Goal: Task Accomplishment & Management: Manage account settings

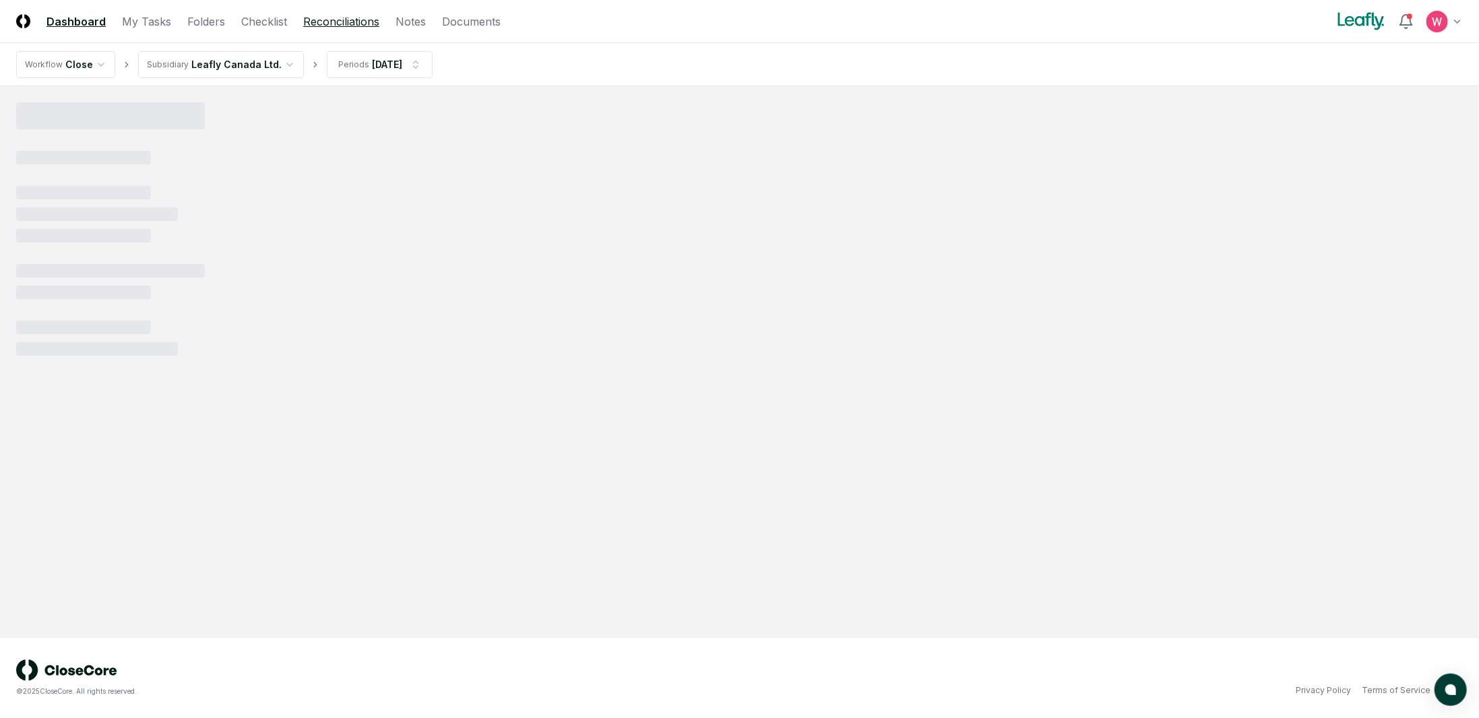
click at [323, 26] on link "Reconciliations" at bounding box center [341, 21] width 76 height 16
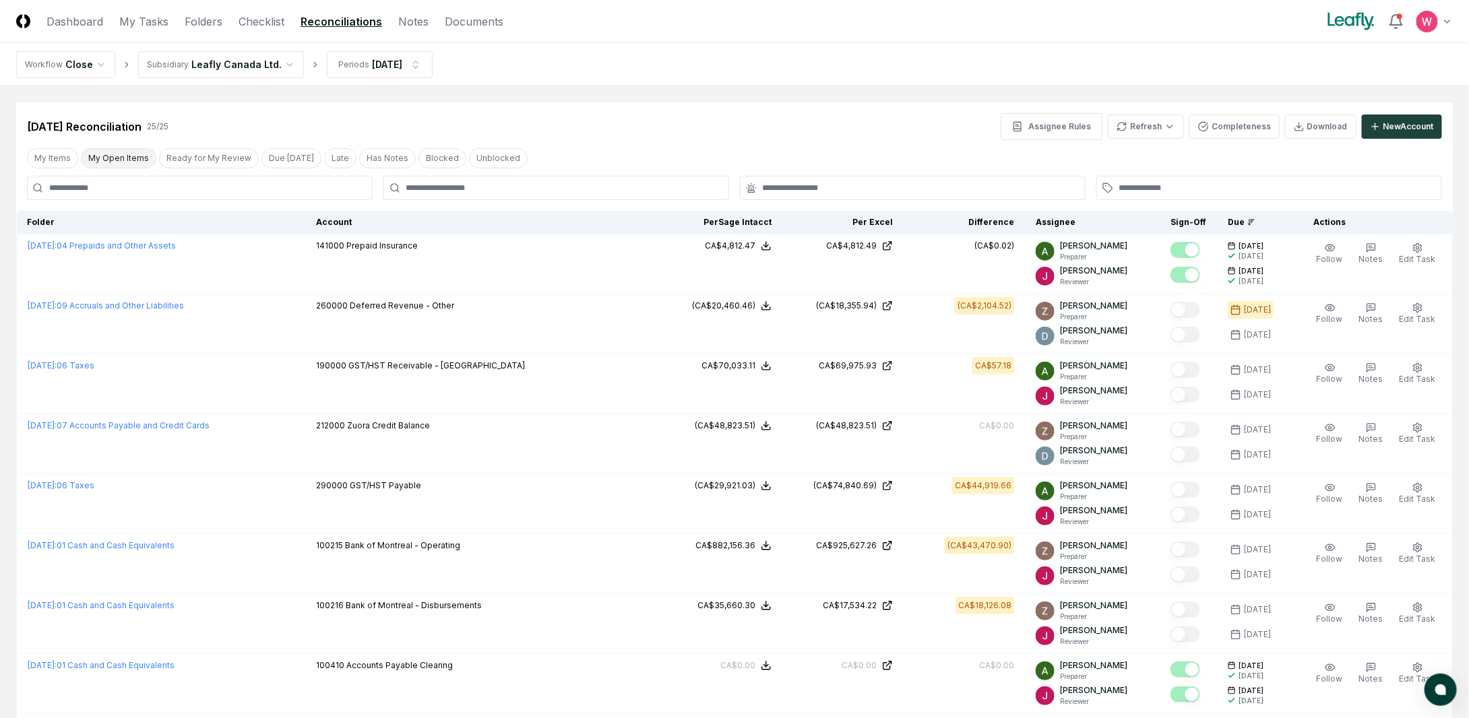
click at [129, 157] on button "My Open Items" at bounding box center [118, 158] width 75 height 20
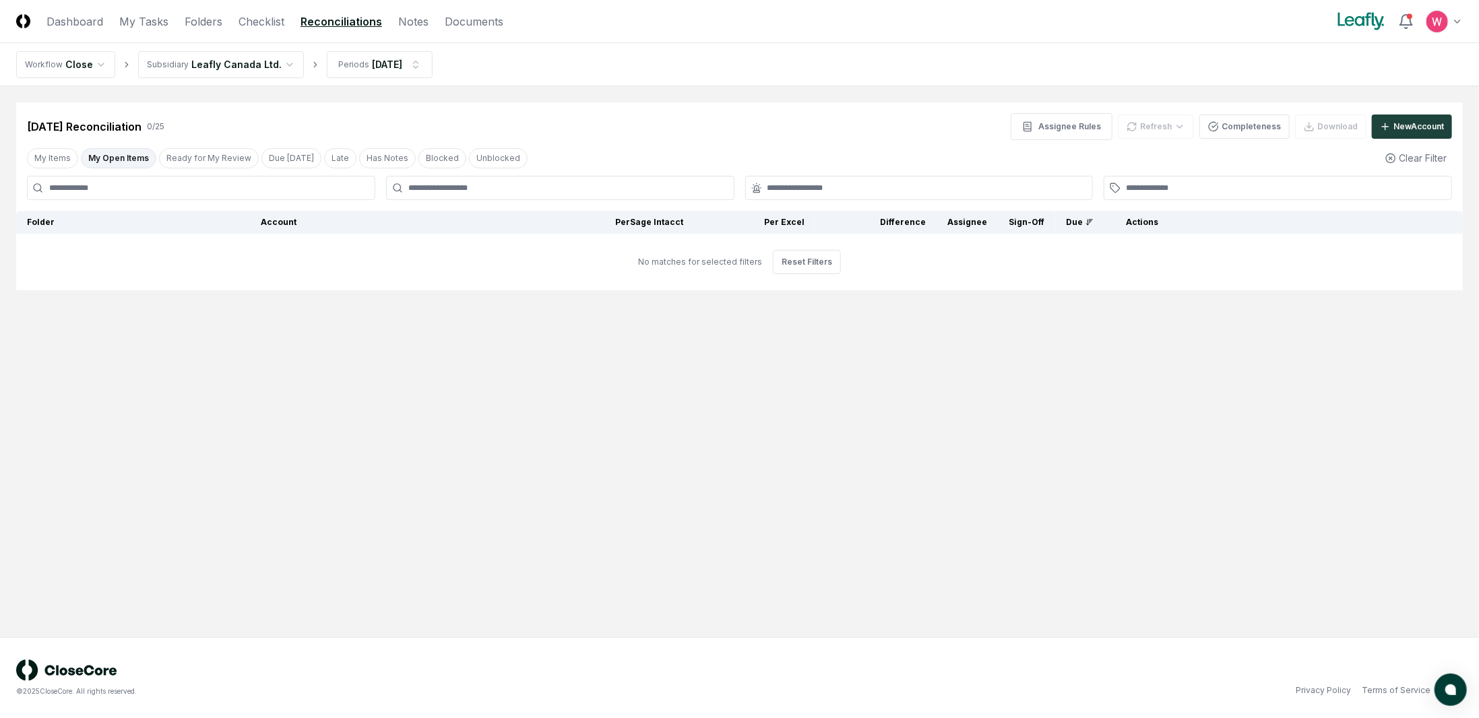
click at [795, 461] on main "Cancel Reassign [DATE] Reconciliation 0 / 25 Assignee Rules Refresh Completenes…" at bounding box center [739, 361] width 1479 height 551
click at [253, 71] on html "CloseCore Dashboard My Tasks Folders Checklist Reconciliations Notes Documents …" at bounding box center [739, 359] width 1479 height 718
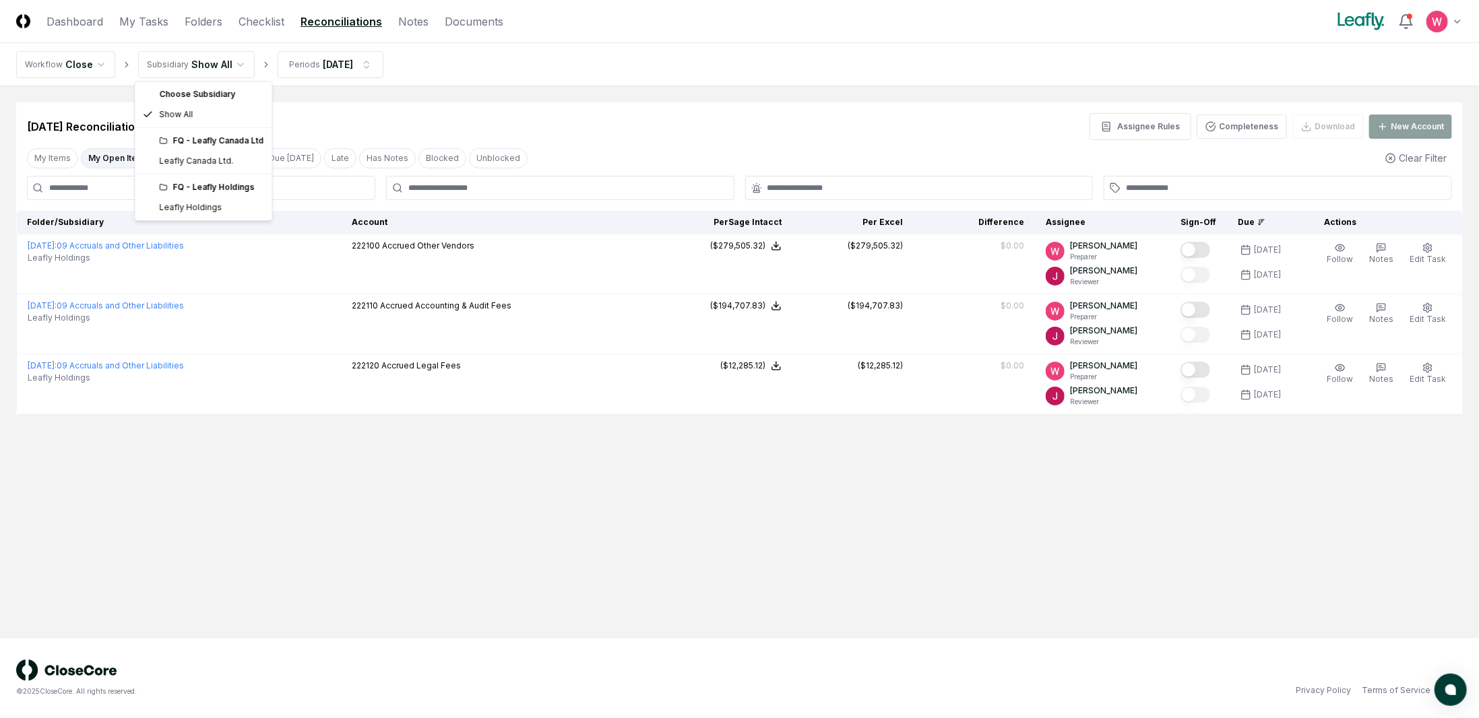
click at [197, 73] on html "CloseCore Dashboard My Tasks Folders Checklist Reconciliations Notes Documents …" at bounding box center [739, 359] width 1479 height 718
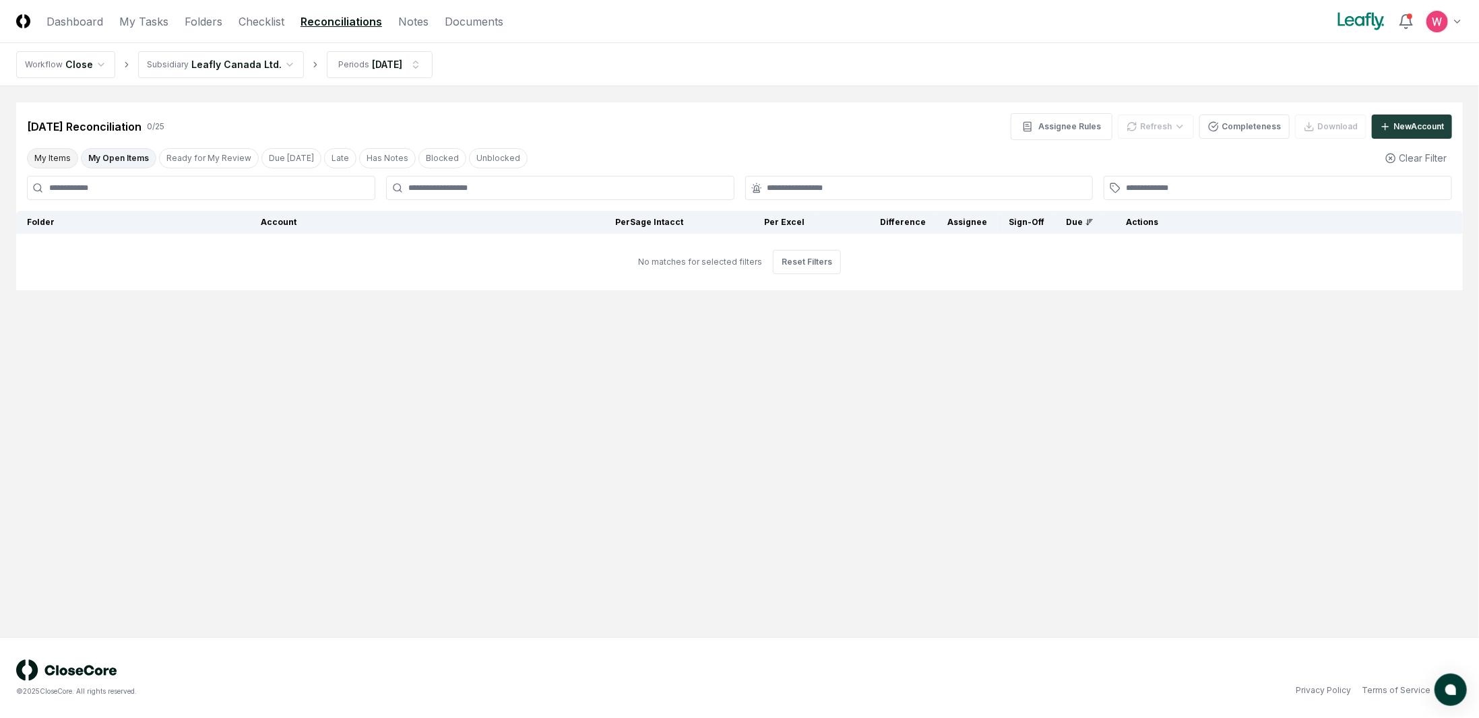
click at [65, 158] on button "My Items" at bounding box center [52, 158] width 51 height 20
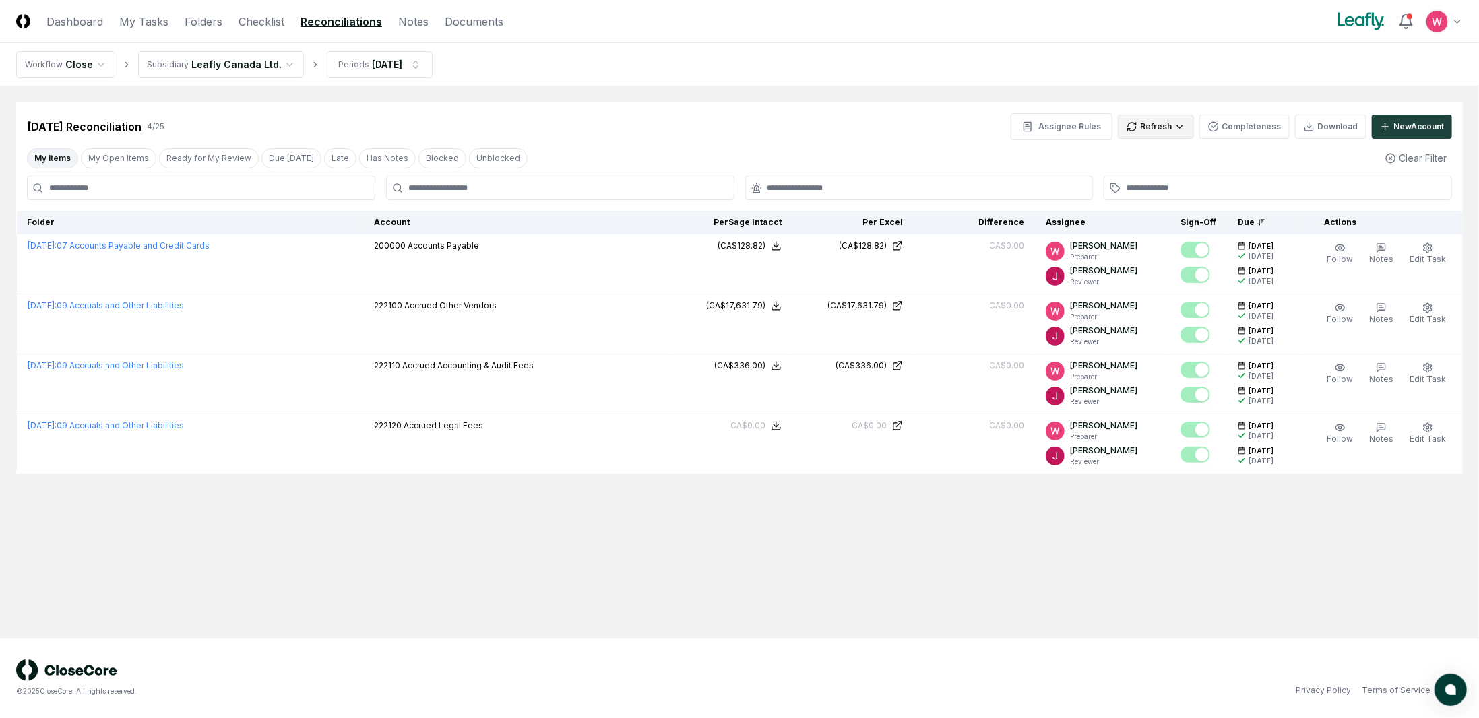
click at [1187, 135] on html "CloseCore Dashboard My Tasks Folders Checklist Reconciliations Notes Documents …" at bounding box center [739, 359] width 1479 height 718
click at [1151, 191] on div "All" at bounding box center [1159, 195] width 79 height 20
click at [1176, 581] on main "Cancel Reassign [DATE] Reconciliation 4 / 25 Assignee Rules Refresh Completenes…" at bounding box center [739, 361] width 1479 height 551
click at [924, 532] on main "Cancel Reassign [DATE] Reconciliation 4 / 25 Assignee Rules Refresh Completenes…" at bounding box center [739, 361] width 1479 height 551
click at [1206, 554] on main "Cancel Reassign [DATE] Reconciliation 4 / 25 Assignee Rules Refresh Completenes…" at bounding box center [739, 361] width 1479 height 551
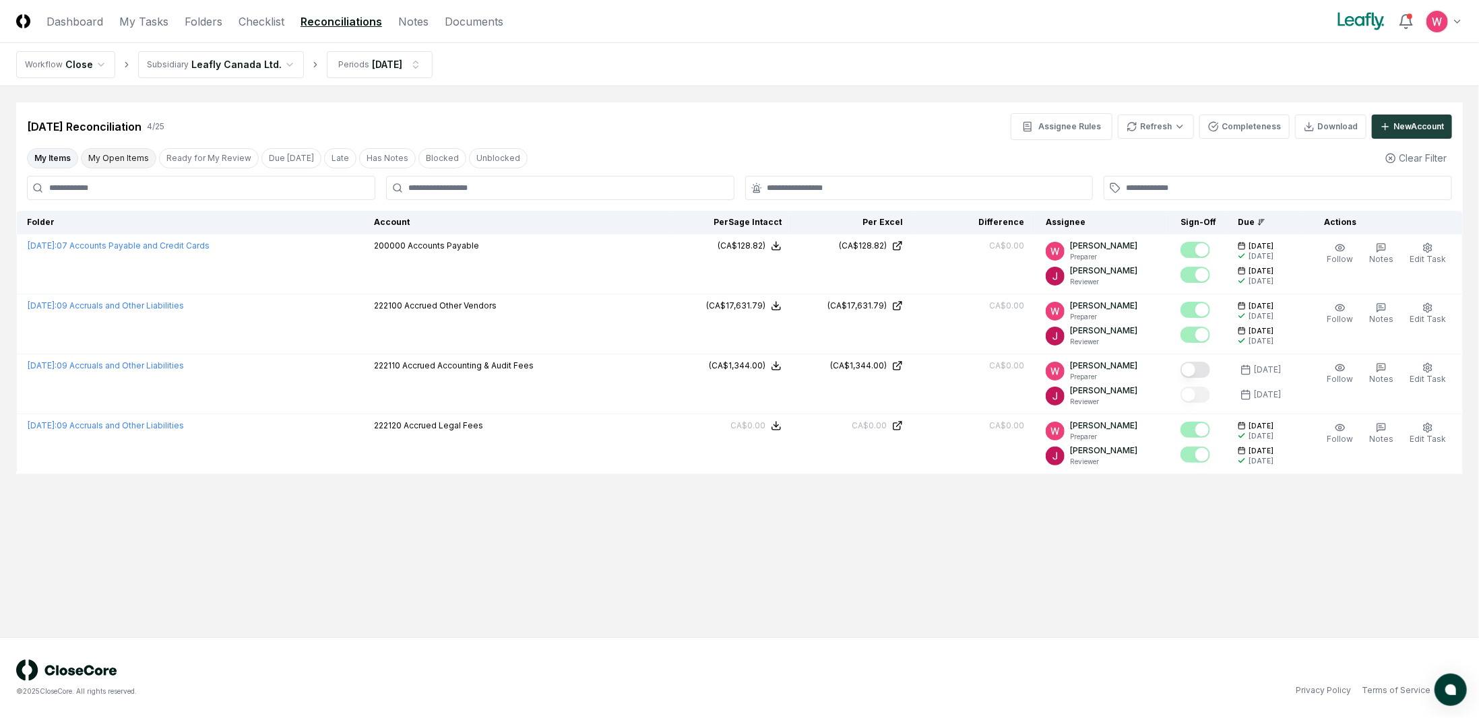
click at [124, 156] on button "My Open Items" at bounding box center [118, 158] width 75 height 20
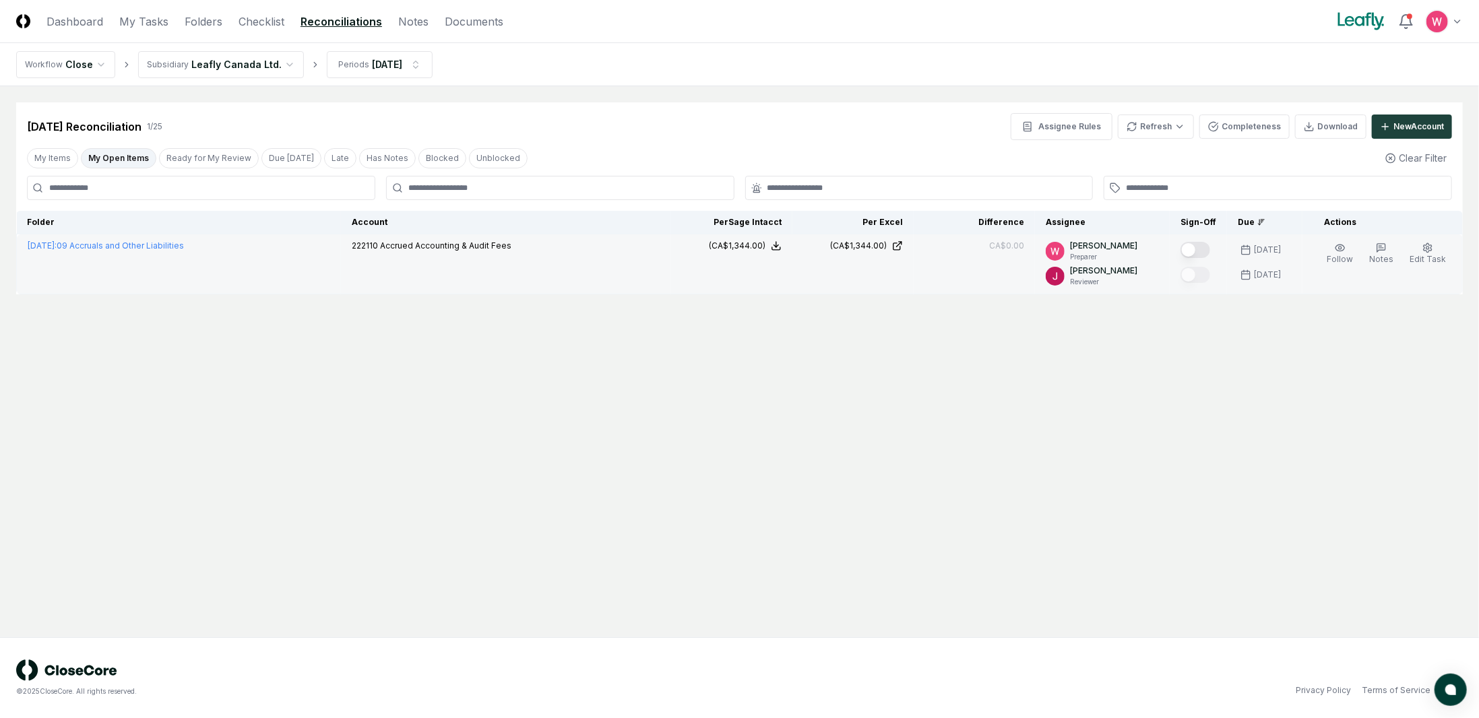
click at [1210, 248] on button "Mark complete" at bounding box center [1195, 250] width 30 height 16
click at [201, 162] on button "Ready for My Review" at bounding box center [209, 158] width 100 height 20
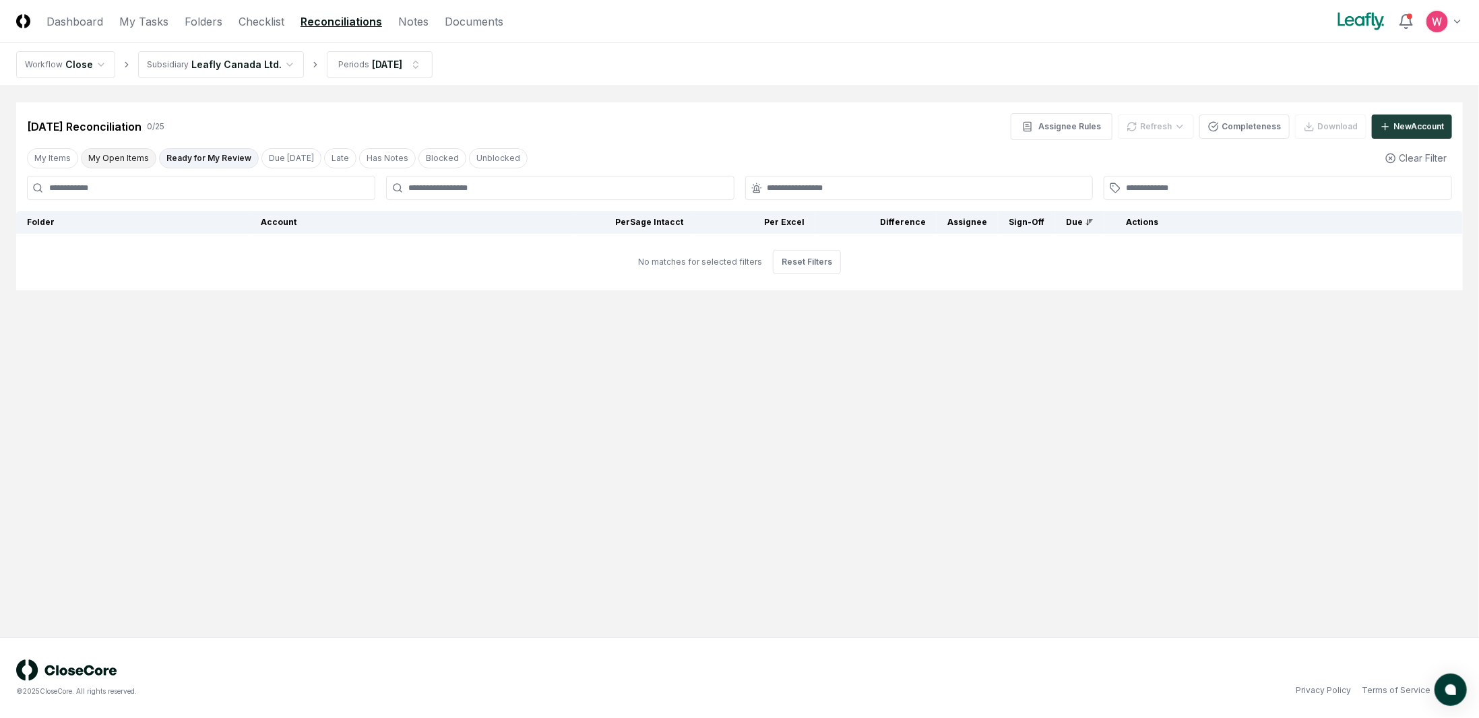
click at [130, 160] on button "My Open Items" at bounding box center [118, 158] width 75 height 20
click at [266, 62] on html "CloseCore Dashboard My Tasks Folders Checklist Reconciliations Notes Documents …" at bounding box center [739, 359] width 1479 height 718
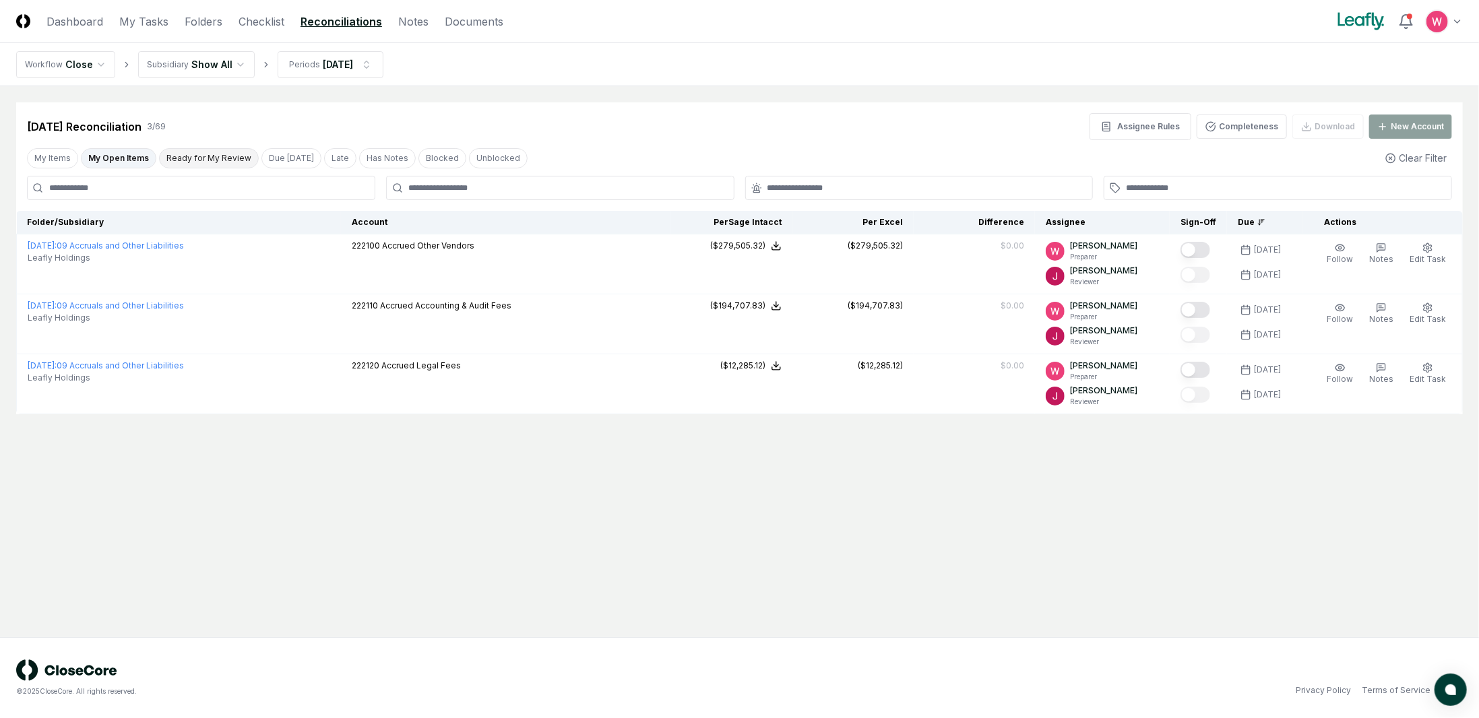
click at [197, 153] on button "Ready for My Review" at bounding box center [209, 158] width 100 height 20
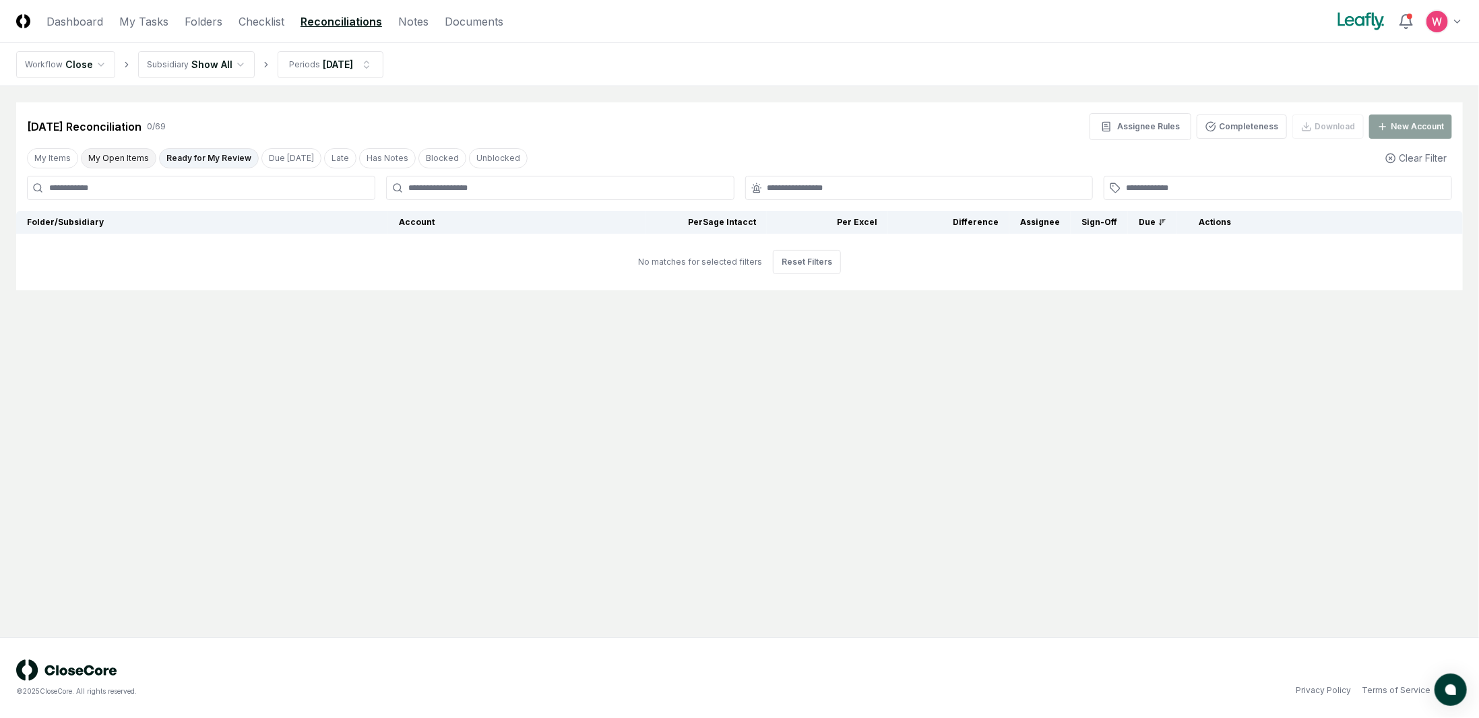
click at [123, 154] on button "My Open Items" at bounding box center [118, 158] width 75 height 20
